Goal: Task Accomplishment & Management: Use online tool/utility

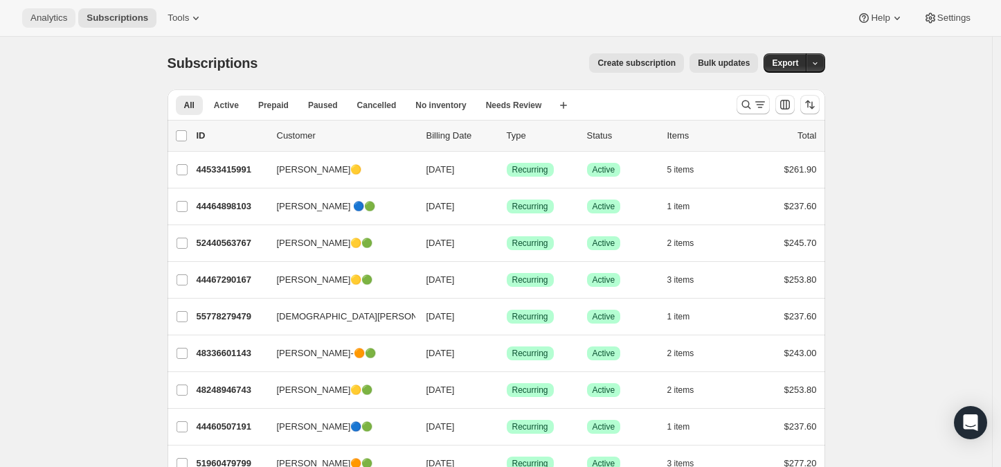
click at [44, 18] on span "Analytics" at bounding box center [48, 17] width 37 height 11
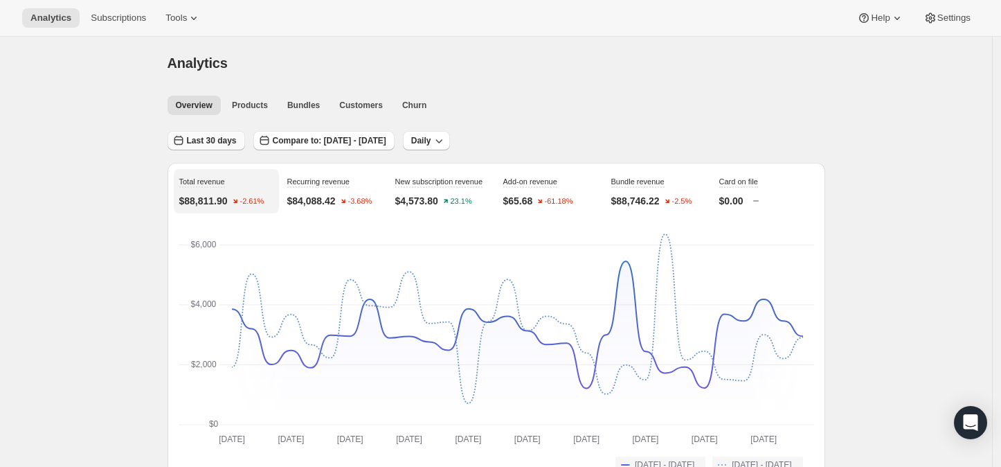
click at [210, 142] on span "Last 30 days" at bounding box center [212, 140] width 50 height 11
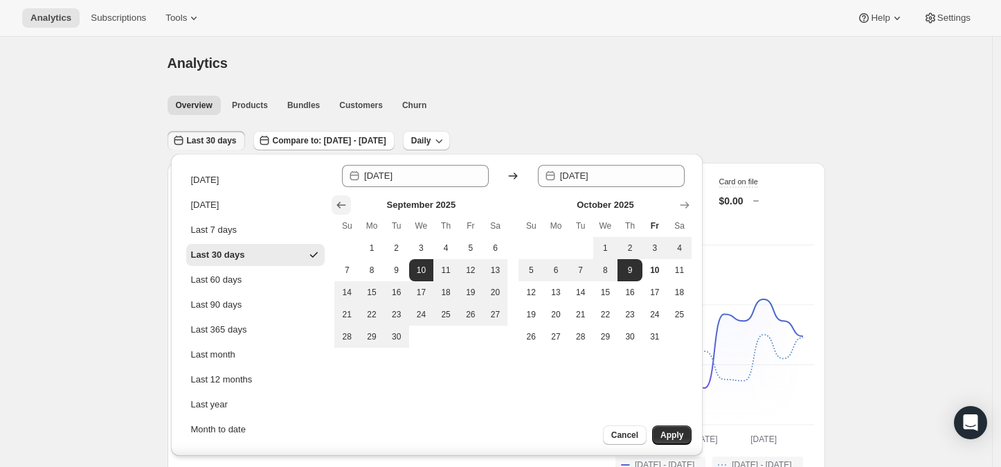
click at [343, 204] on icon "Show previous month, August 2025" at bounding box center [341, 205] width 14 height 14
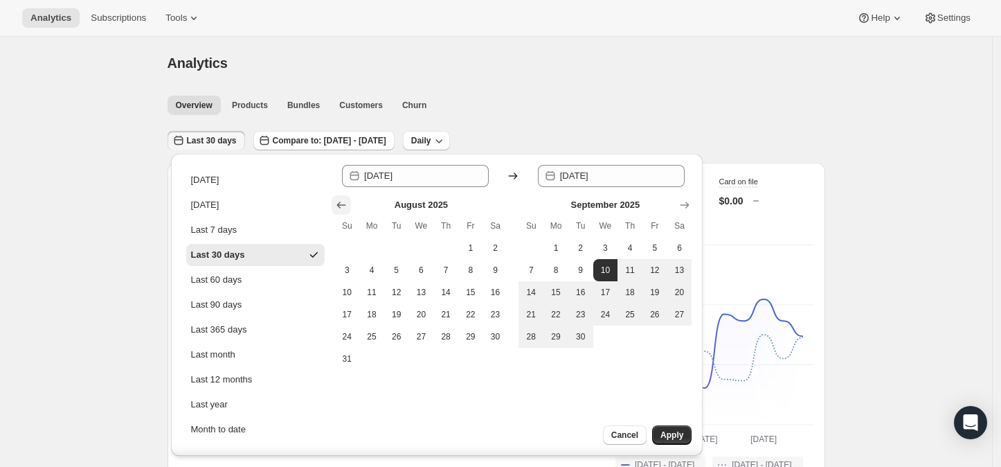
click at [343, 204] on icon "Show previous month, July 2025" at bounding box center [341, 205] width 14 height 14
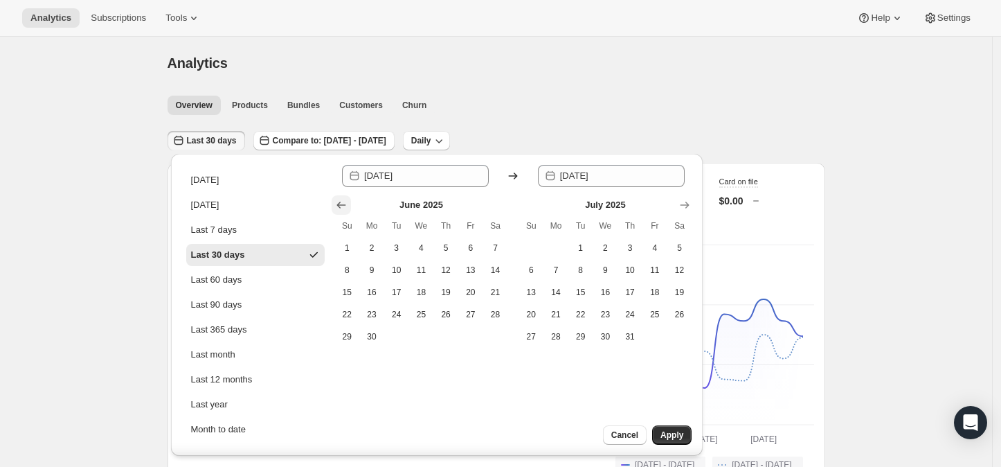
click at [343, 204] on icon "Show previous month, May 2025" at bounding box center [341, 205] width 14 height 14
click at [343, 204] on icon "Show previous month, April 2025" at bounding box center [341, 205] width 14 height 14
click at [343, 204] on icon "Show previous month, February 2025" at bounding box center [341, 205] width 14 height 14
click at [343, 204] on icon "Show previous month, January 2025" at bounding box center [341, 205] width 14 height 14
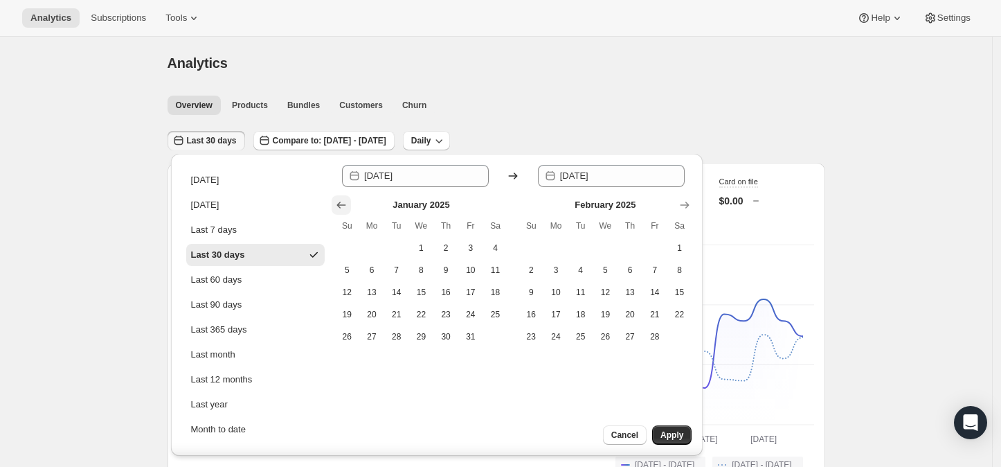
click at [343, 204] on icon "Show previous month, December 2024" at bounding box center [341, 205] width 14 height 14
click at [343, 204] on icon "Show previous month, November 2024" at bounding box center [341, 205] width 14 height 14
click at [467, 337] on span "29" at bounding box center [471, 336] width 14 height 11
type input "[DATE]"
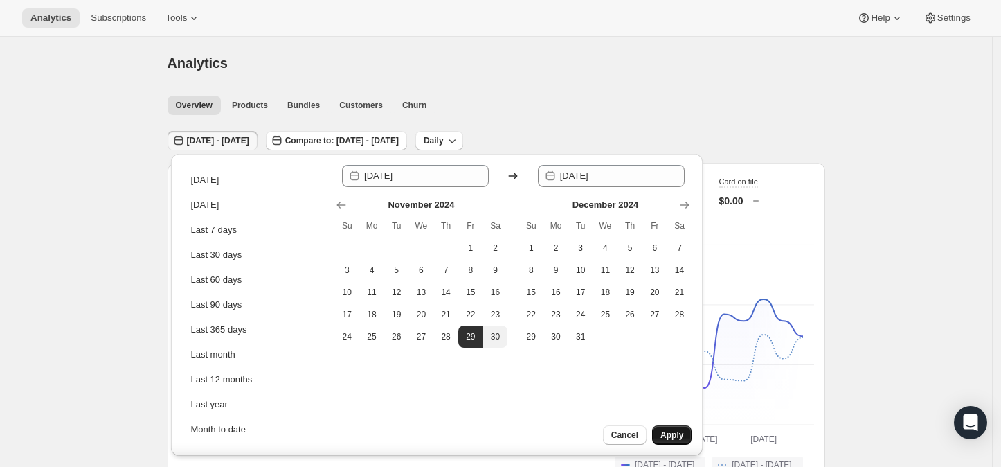
click at [667, 433] on span "Apply" at bounding box center [671, 434] width 23 height 11
